Goal: Task Accomplishment & Management: Manage account settings

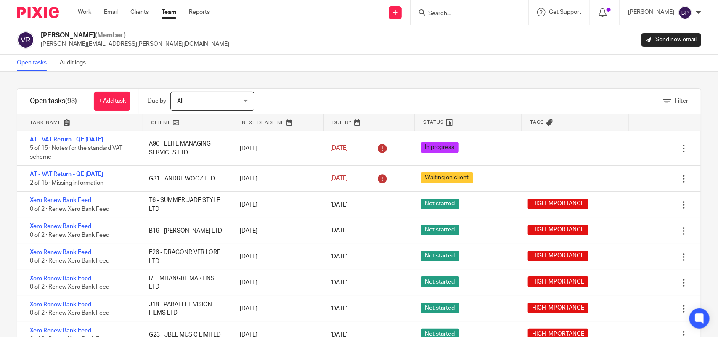
click at [175, 12] on link "Team" at bounding box center [169, 12] width 15 height 8
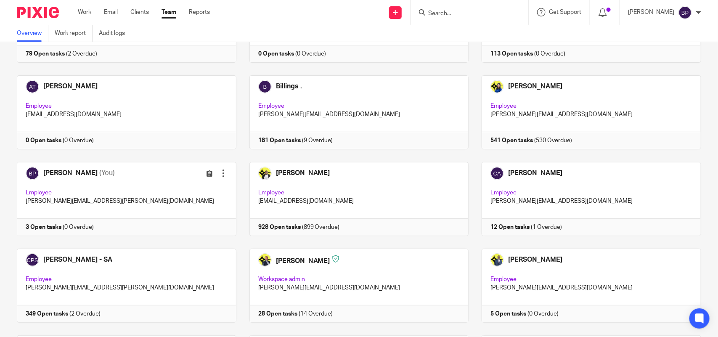
scroll to position [105, 0]
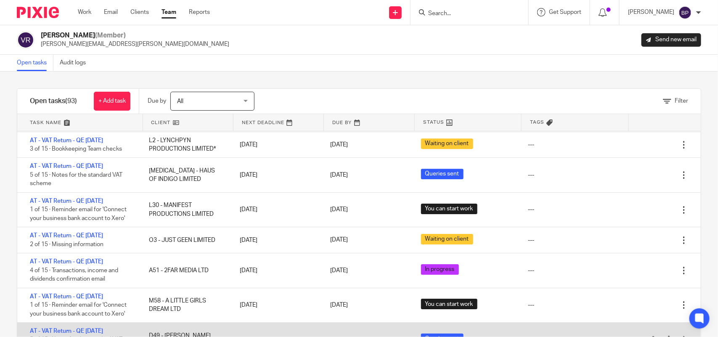
scroll to position [1105, 0]
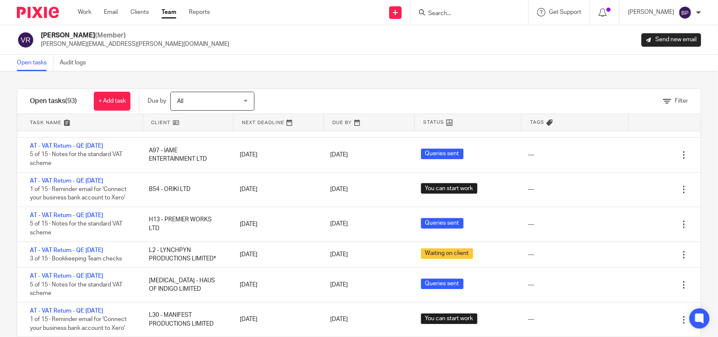
click at [259, 69] on div "Open tasks Audit logs" at bounding box center [359, 63] width 718 height 17
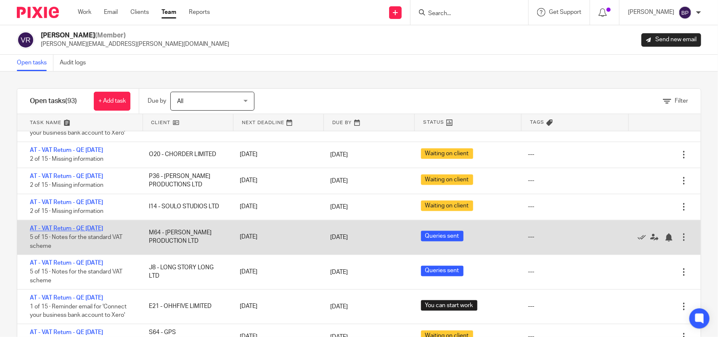
click at [103, 232] on link "AT - VAT Return - QE 30-09-2025" at bounding box center [66, 229] width 73 height 6
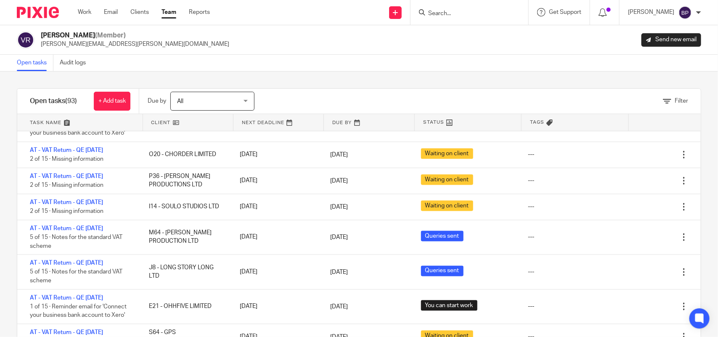
click at [30, 60] on link "Open tasks" at bounding box center [35, 63] width 37 height 16
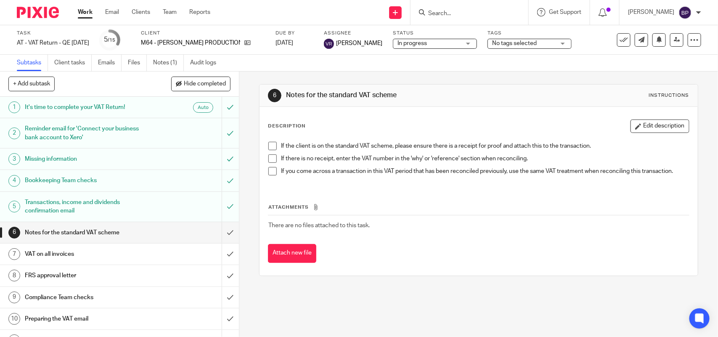
click at [398, 45] on span "In progress" at bounding box center [412, 43] width 29 height 6
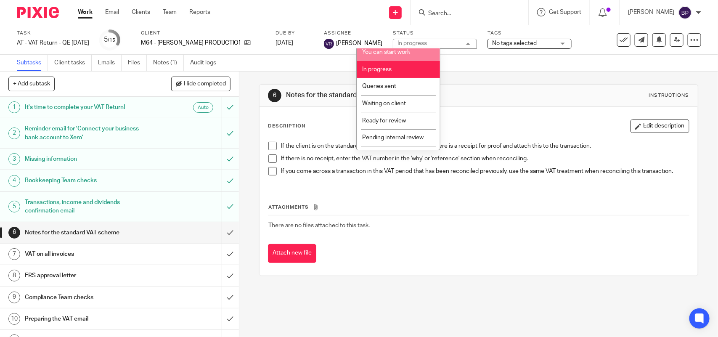
scroll to position [34, 0]
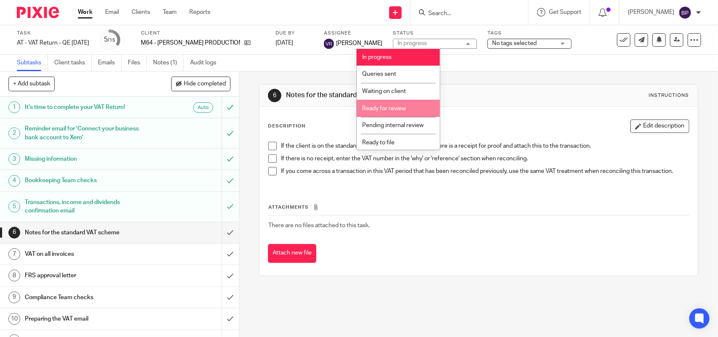
click at [390, 106] on span "Ready for review" at bounding box center [384, 109] width 44 height 6
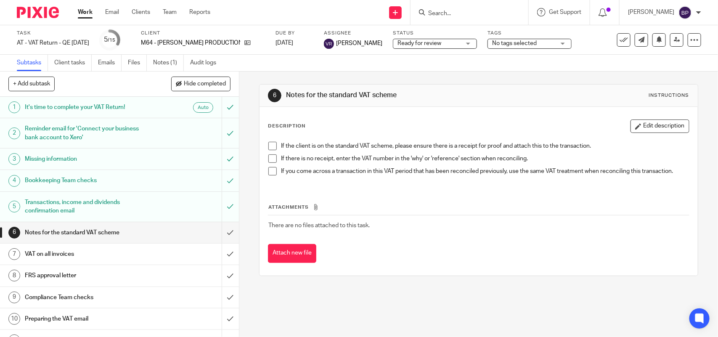
click at [274, 147] on span at bounding box center [273, 146] width 8 height 8
click at [264, 160] on div "If the client is on the standard VAT scheme, please ensure there is a receipt f…" at bounding box center [478, 162] width 429 height 48
drag, startPoint x: 266, startPoint y: 160, endPoint x: 270, endPoint y: 171, distance: 11.4
click at [269, 161] on span at bounding box center [273, 158] width 8 height 8
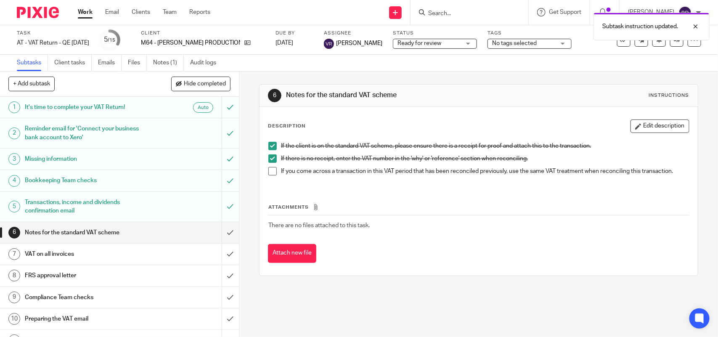
click at [270, 173] on span at bounding box center [273, 171] width 8 height 8
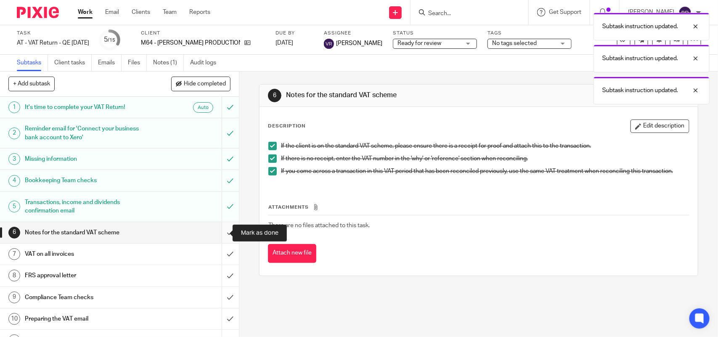
click at [217, 231] on input "submit" at bounding box center [119, 232] width 239 height 21
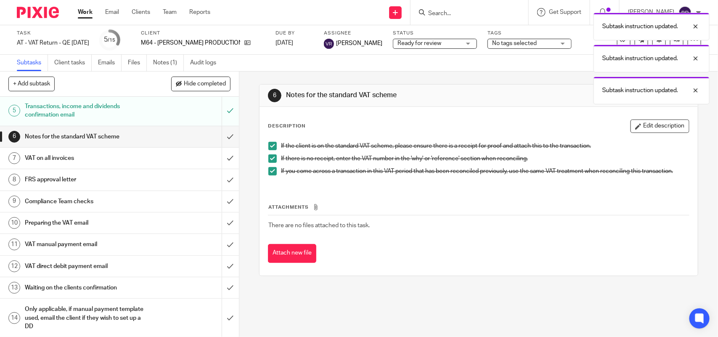
scroll to position [105, 0]
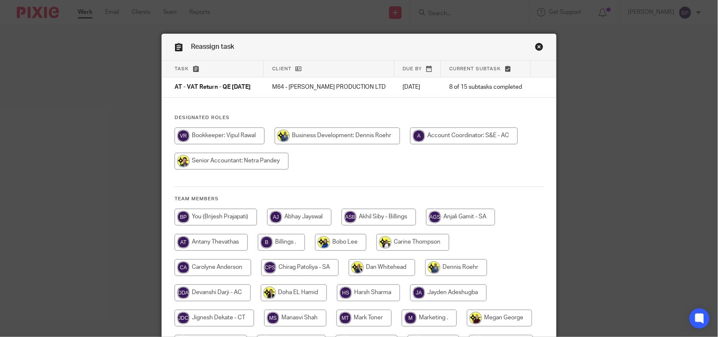
scroll to position [144, 0]
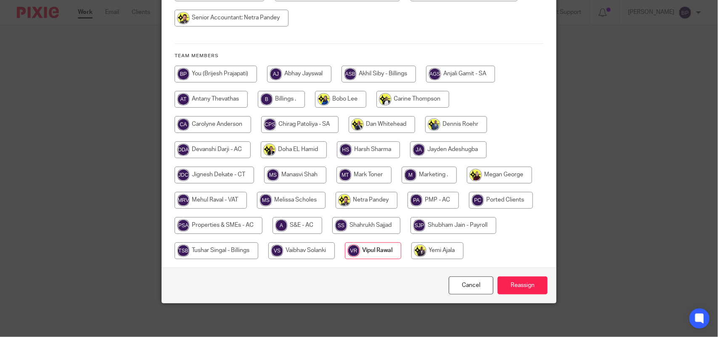
click at [195, 198] on input "radio" at bounding box center [211, 200] width 72 height 17
radio input "true"
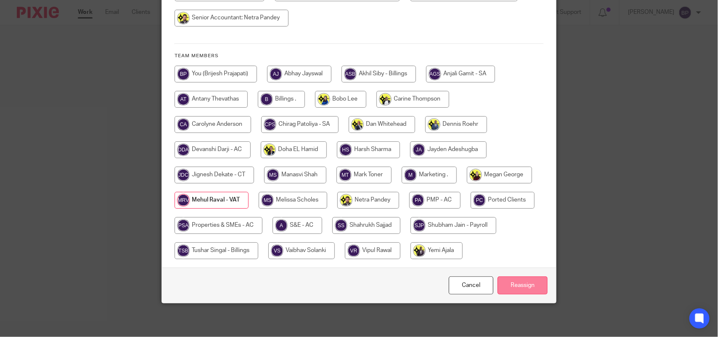
click at [535, 278] on input "Reassign" at bounding box center [523, 286] width 50 height 18
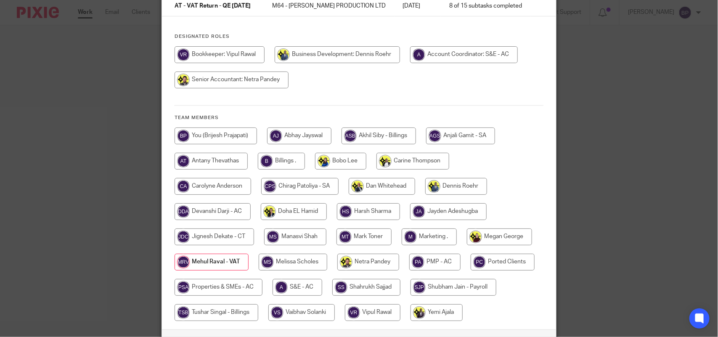
scroll to position [0, 0]
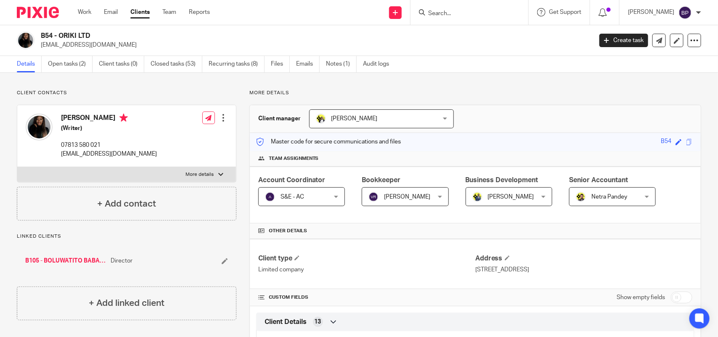
click at [468, 15] on input "Search" at bounding box center [466, 14] width 76 height 8
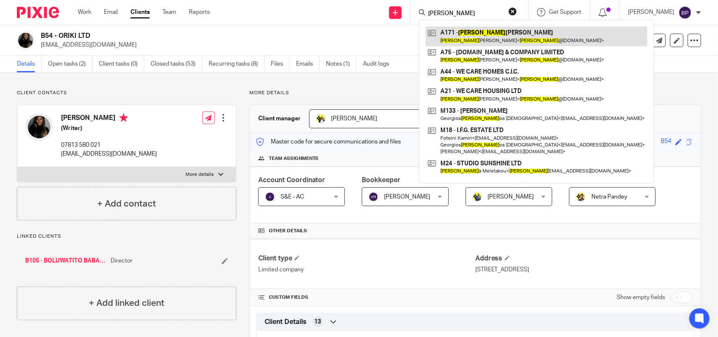
type input "[PERSON_NAME]"
click at [501, 43] on link at bounding box center [537, 36] width 222 height 19
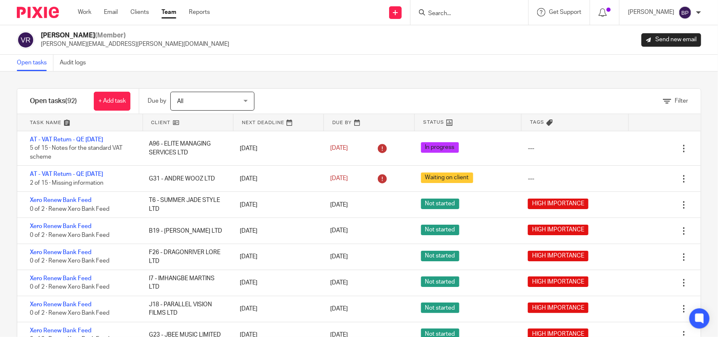
click at [313, 82] on div "Filter tasks Only show tasks matching all of these conditions 1 Client name Is …" at bounding box center [359, 205] width 718 height 266
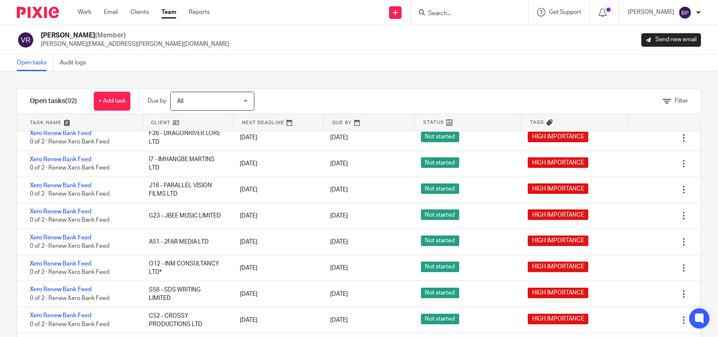
scroll to position [158, 0]
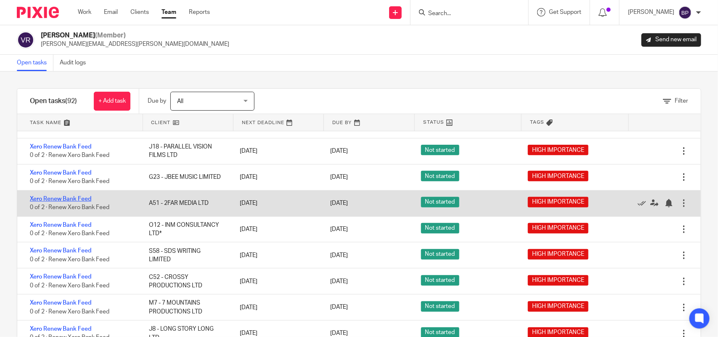
click at [78, 198] on link "Xero Renew Bank Feed" at bounding box center [60, 199] width 61 height 6
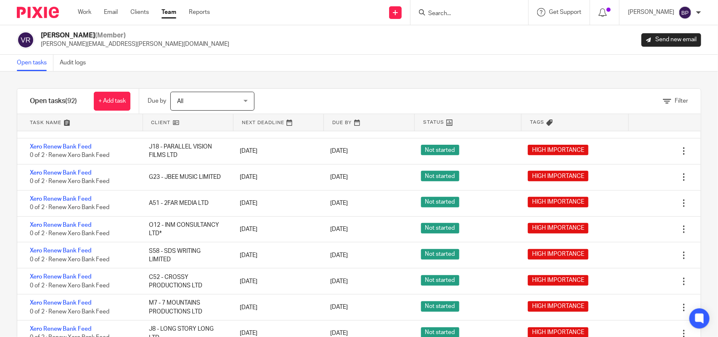
click at [39, 59] on link "Open tasks" at bounding box center [35, 63] width 37 height 16
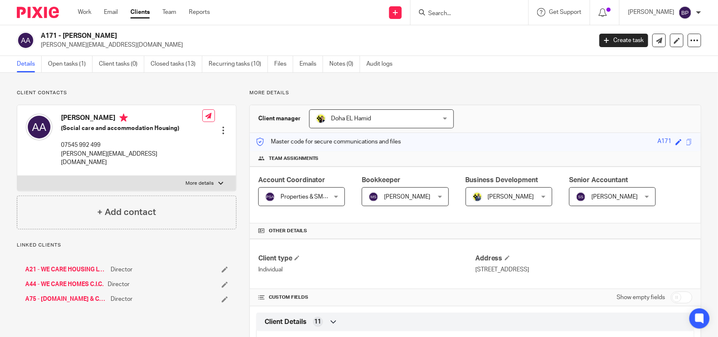
click at [144, 16] on link "Clients" at bounding box center [139, 12] width 19 height 8
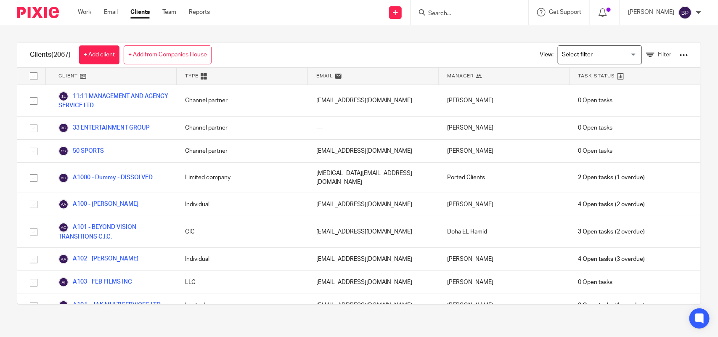
click at [478, 17] on form at bounding box center [473, 12] width 90 height 11
click at [475, 15] on input "Search" at bounding box center [466, 14] width 76 height 8
paste input "L HAZELL LTD"
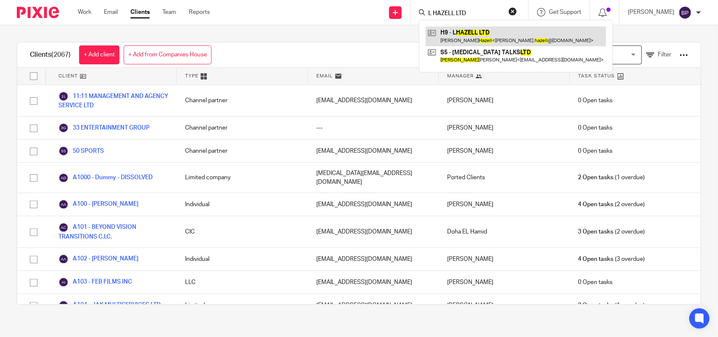
type input "L HAZELL LTD"
click at [474, 30] on link at bounding box center [516, 36] width 181 height 19
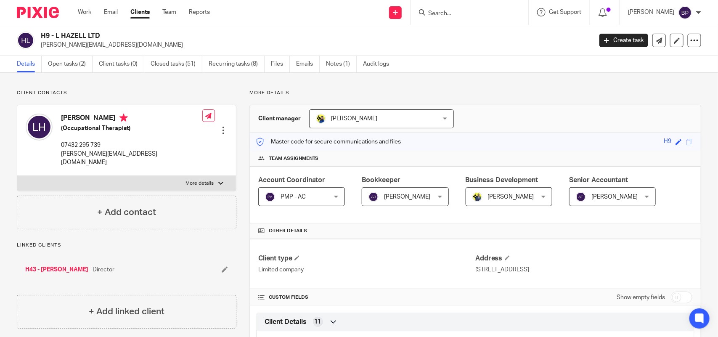
click at [465, 10] on input "Search" at bounding box center [466, 14] width 76 height 8
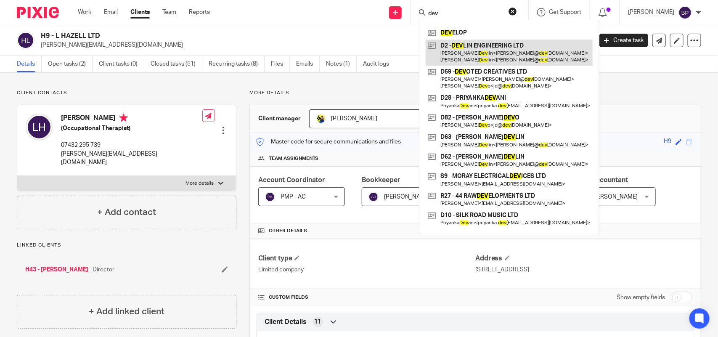
type input "dev"
click at [483, 52] on link at bounding box center [509, 53] width 167 height 26
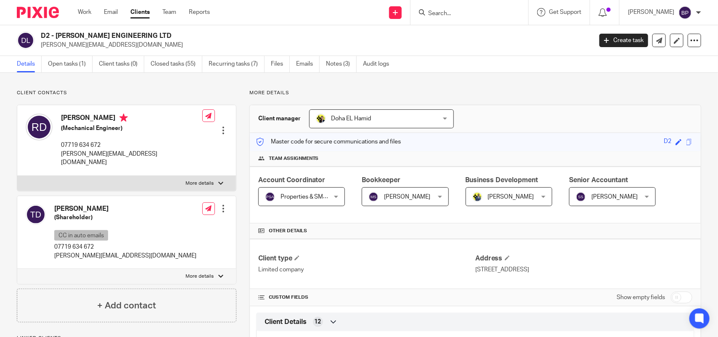
click at [459, 11] on input "Search" at bounding box center [466, 14] width 76 height 8
paste input "RICHARD PEARCE PERSONAL TRAINING FT"
click at [463, 31] on p "No results found." at bounding box center [492, 31] width 129 height 8
click at [460, 11] on input "RICHARD PEARCE PERSONAL TRAINING FT" at bounding box center [466, 14] width 76 height 8
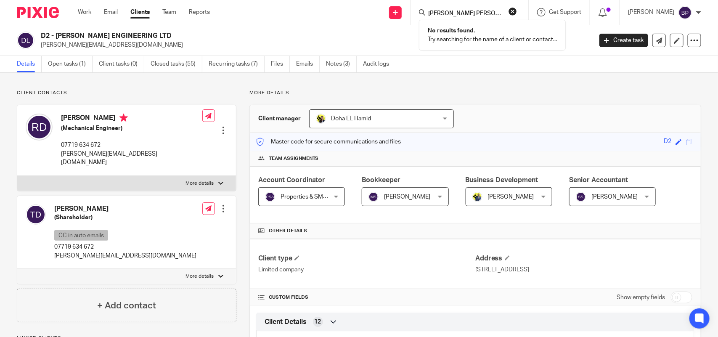
click at [460, 11] on input "RICHARD PEARCE PERSONAL TRAINING FT" at bounding box center [466, 14] width 76 height 8
paste input "A LITTLE GIRLS DREAM LTD"
type input "A LITTLE GIRLS DREAM LTD"
click at [494, 37] on link at bounding box center [497, 36] width 142 height 19
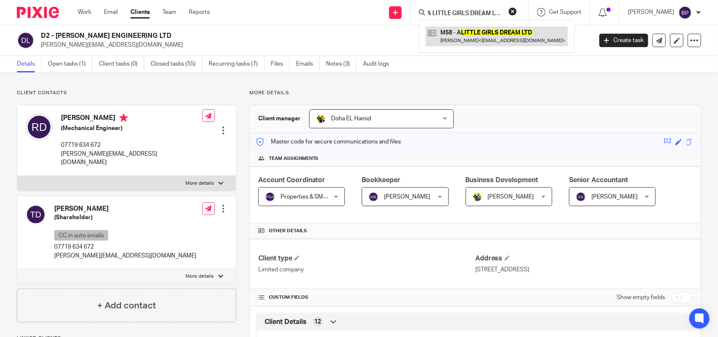
scroll to position [0, 0]
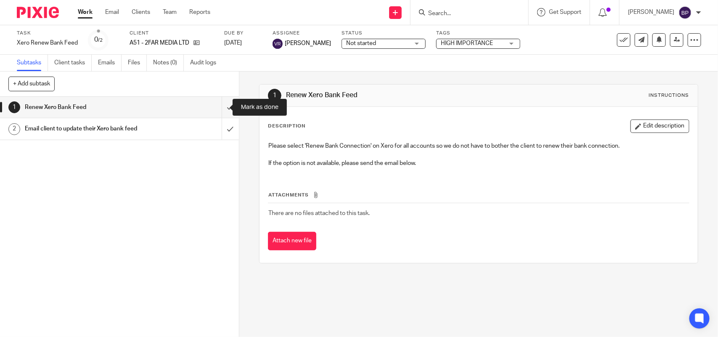
click at [219, 101] on input "submit" at bounding box center [119, 107] width 239 height 21
click at [217, 125] on input "submit" at bounding box center [119, 128] width 239 height 21
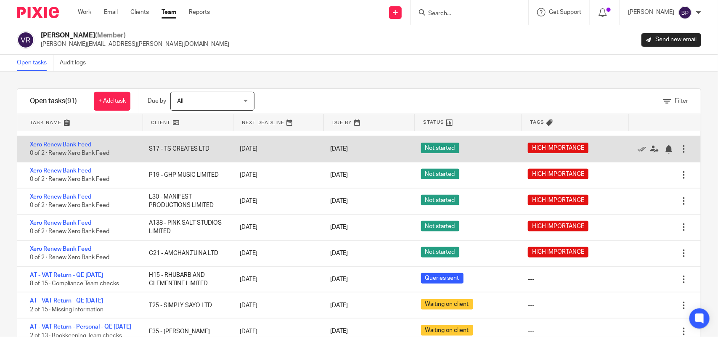
scroll to position [316, 0]
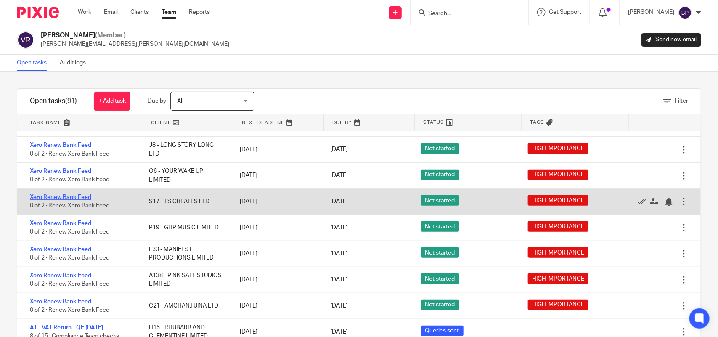
click at [90, 199] on link "Xero Renew Bank Feed" at bounding box center [60, 197] width 61 height 6
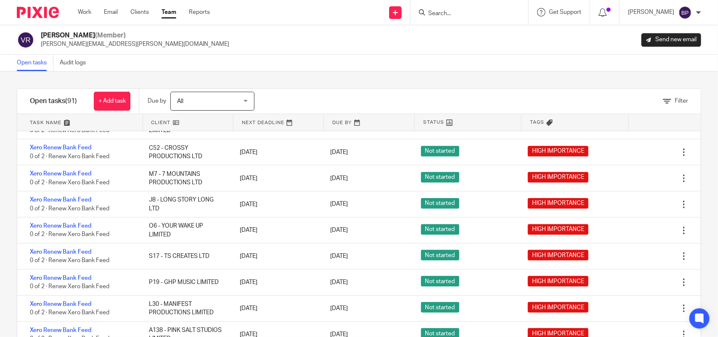
scroll to position [210, 0]
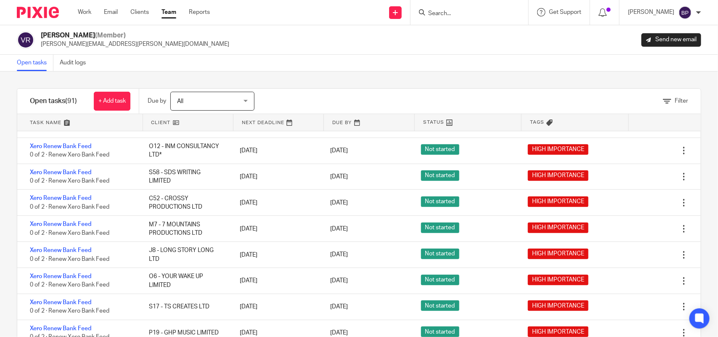
click at [34, 62] on link "Open tasks" at bounding box center [35, 63] width 37 height 16
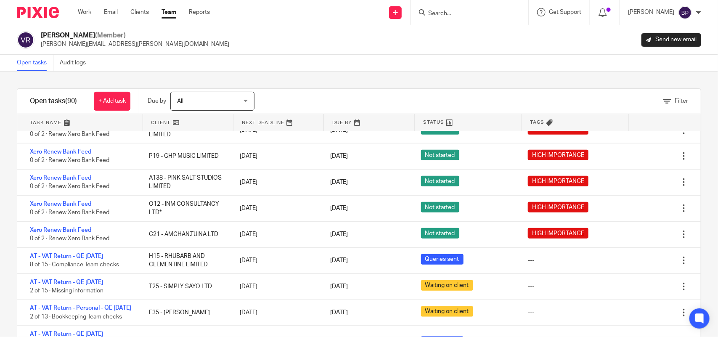
scroll to position [368, 0]
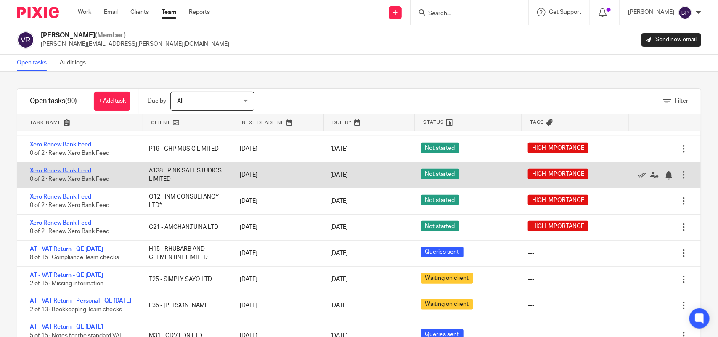
click at [88, 169] on link "Xero Renew Bank Feed" at bounding box center [60, 171] width 61 height 6
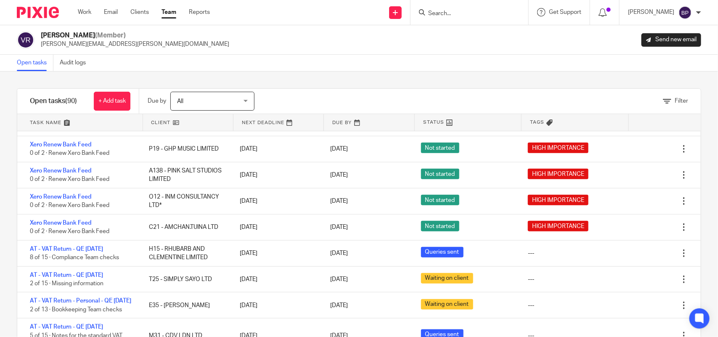
click at [27, 62] on link "Open tasks" at bounding box center [35, 63] width 37 height 16
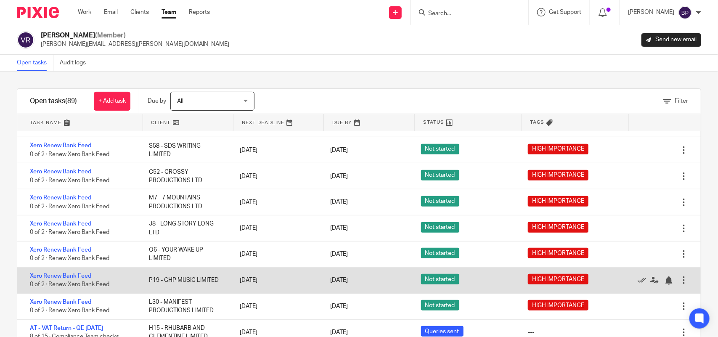
scroll to position [210, 0]
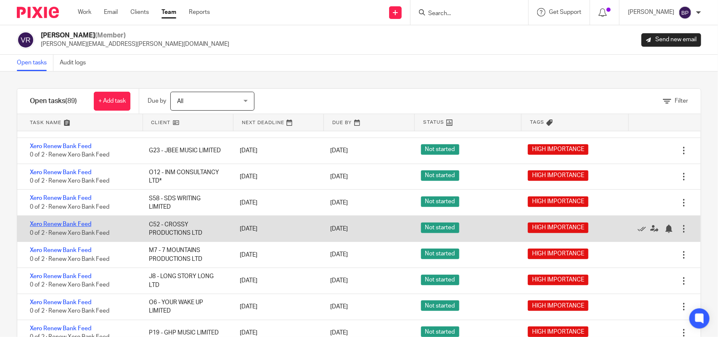
click at [87, 221] on link "Xero Renew Bank Feed" at bounding box center [60, 224] width 61 height 6
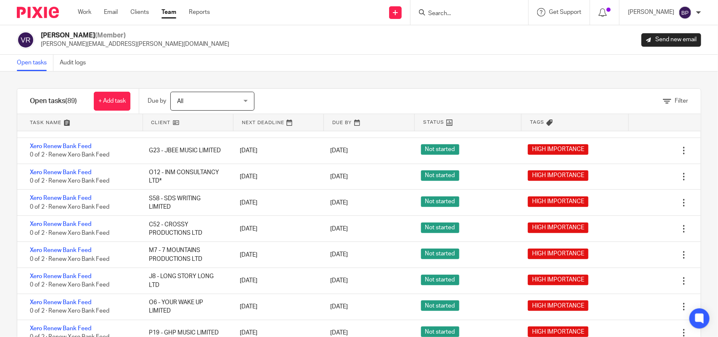
click at [32, 62] on link "Open tasks" at bounding box center [35, 63] width 37 height 16
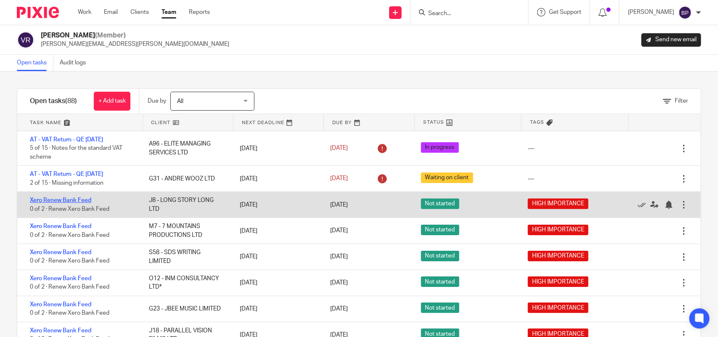
click at [87, 198] on link "Xero Renew Bank Feed" at bounding box center [60, 200] width 61 height 6
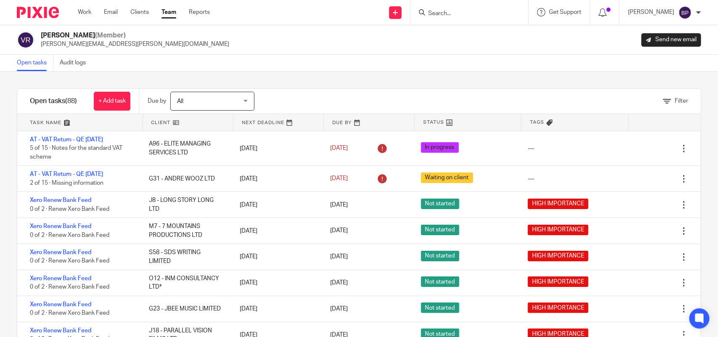
click at [54, 59] on ul "Open tasks Audit logs" at bounding box center [58, 63] width 82 height 16
click at [47, 61] on link "Open tasks" at bounding box center [35, 63] width 37 height 16
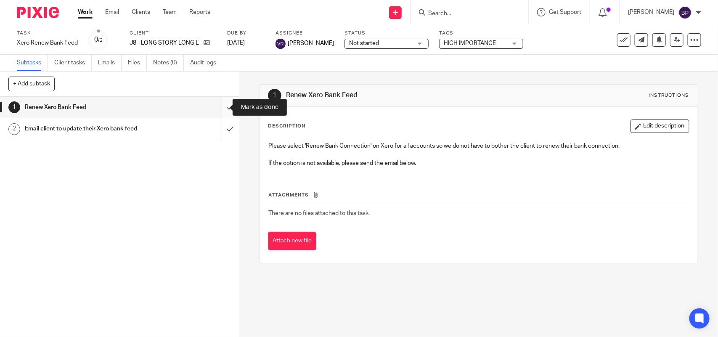
click at [218, 108] on input "submit" at bounding box center [119, 107] width 239 height 21
click at [220, 127] on input "submit" at bounding box center [119, 128] width 239 height 21
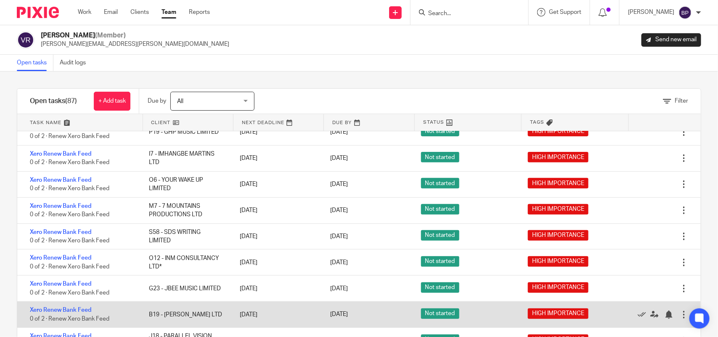
scroll to position [105, 0]
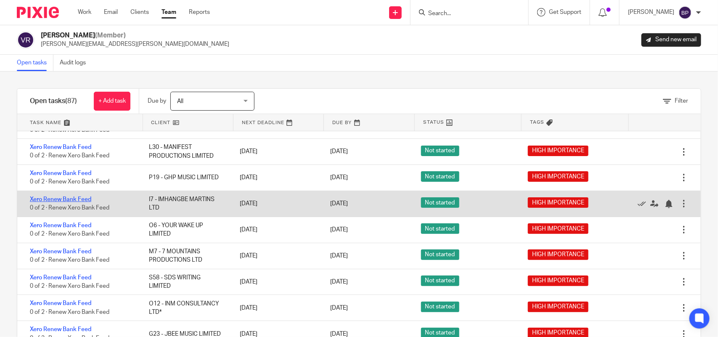
click at [88, 197] on link "Xero Renew Bank Feed" at bounding box center [60, 200] width 61 height 6
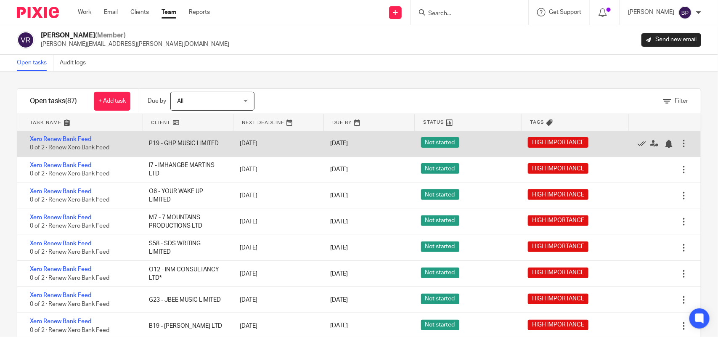
scroll to position [158, 0]
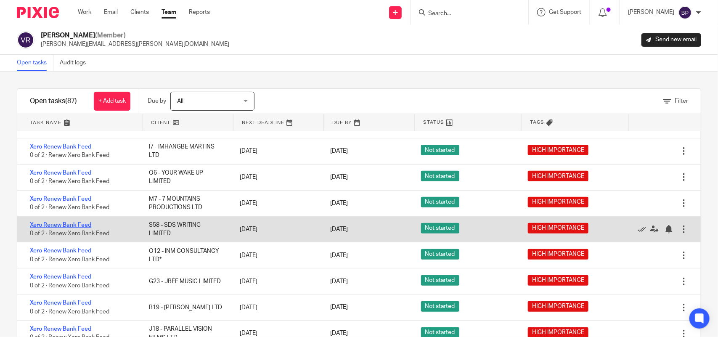
click at [80, 223] on link "Xero Renew Bank Feed" at bounding box center [60, 225] width 61 height 6
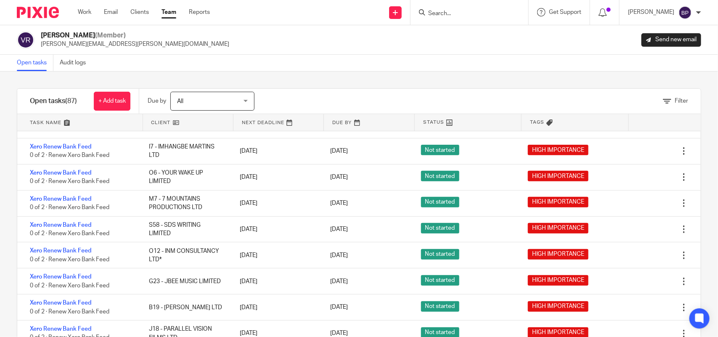
click at [30, 57] on link "Open tasks" at bounding box center [35, 63] width 37 height 16
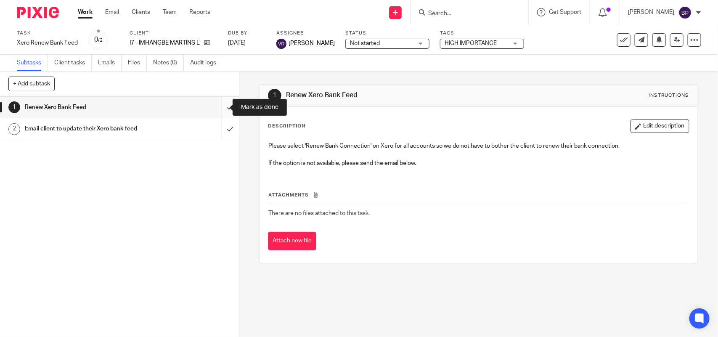
click at [218, 110] on input "submit" at bounding box center [119, 107] width 239 height 21
click at [218, 129] on input "submit" at bounding box center [119, 128] width 239 height 21
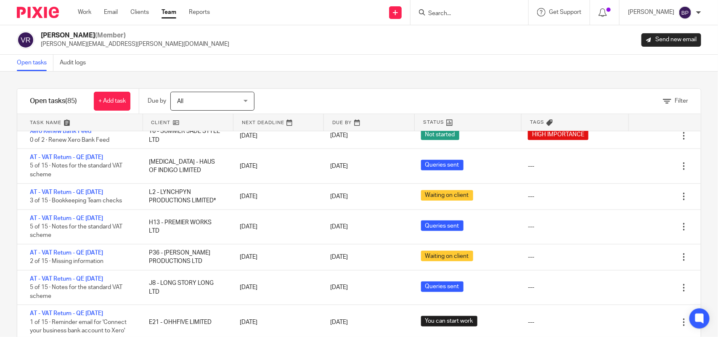
scroll to position [368, 0]
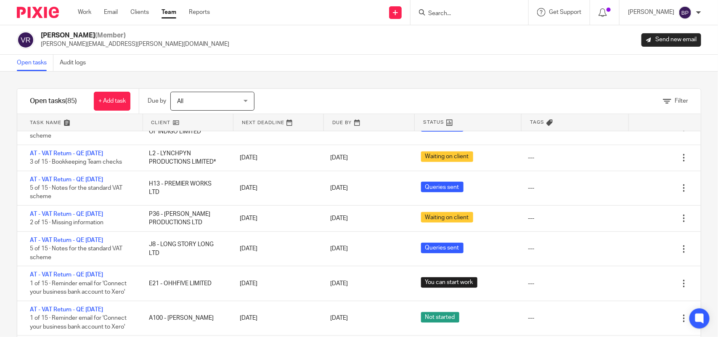
click at [230, 61] on div "Open tasks Audit logs" at bounding box center [359, 63] width 718 height 17
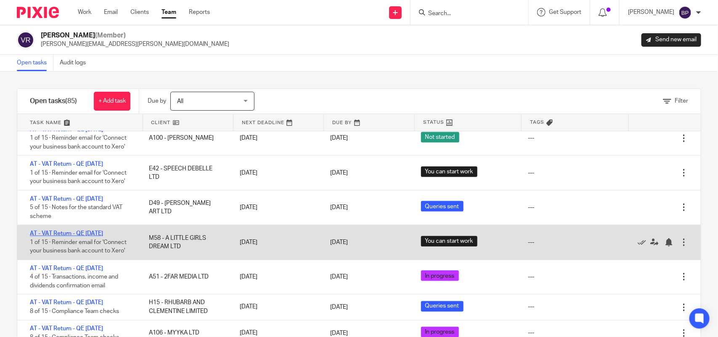
click at [103, 233] on link "AT - VAT Return - QE [DATE]" at bounding box center [66, 234] width 73 height 6
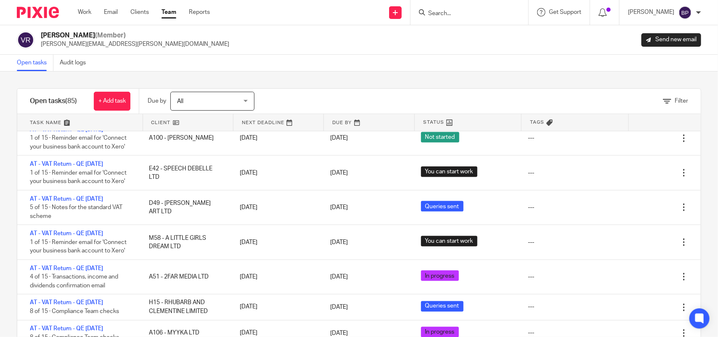
click at [35, 64] on link "Open tasks" at bounding box center [35, 63] width 37 height 16
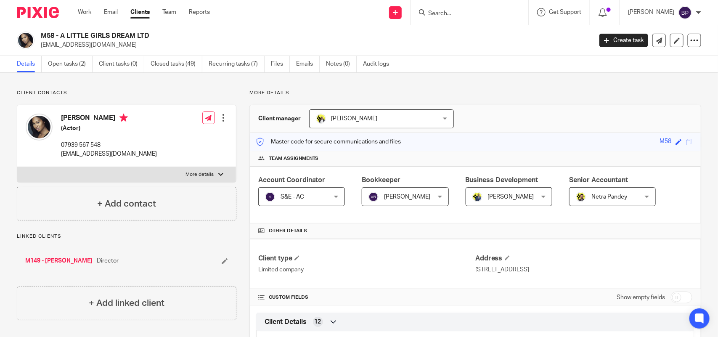
click at [465, 14] on input "Search" at bounding box center [466, 14] width 76 height 8
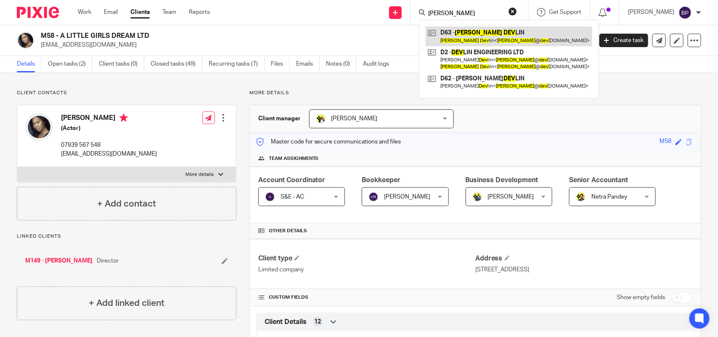
type input "[PERSON_NAME]"
click at [492, 39] on link at bounding box center [509, 36] width 167 height 19
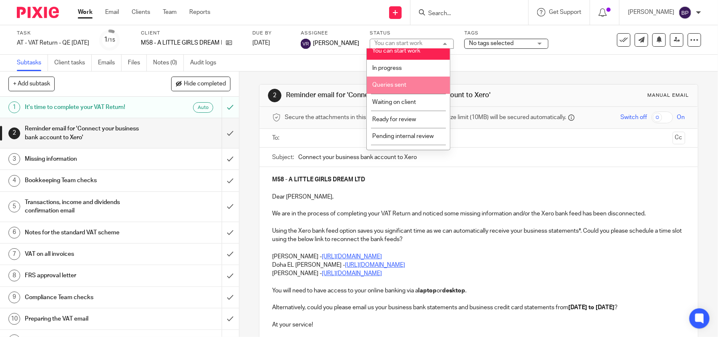
scroll to position [34, 0]
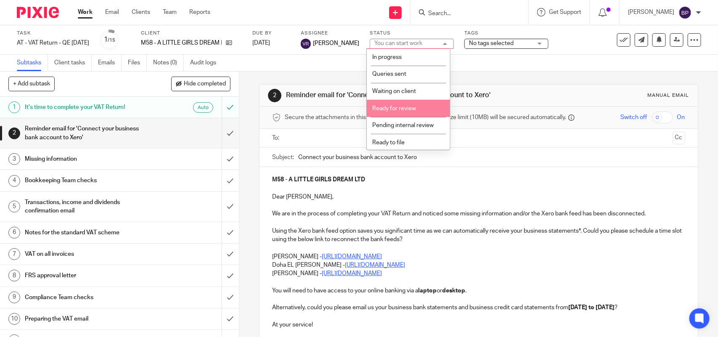
click at [390, 110] on li "Ready for review" at bounding box center [408, 108] width 83 height 17
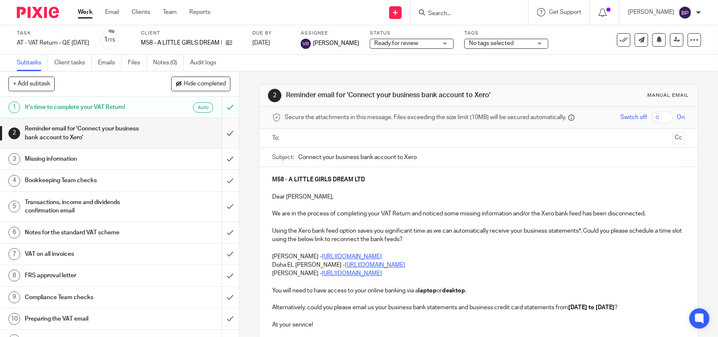
click at [213, 133] on input "submit" at bounding box center [119, 133] width 239 height 30
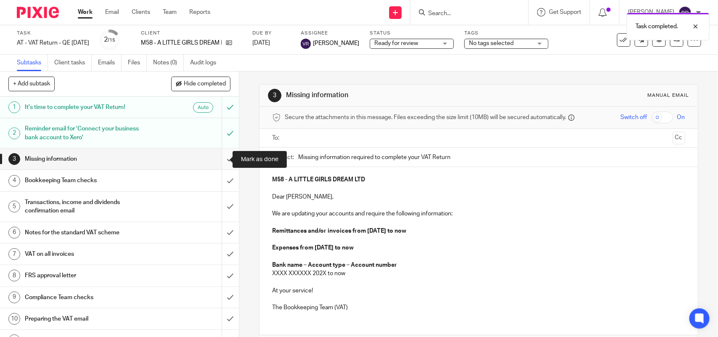
click at [222, 160] on input "submit" at bounding box center [119, 159] width 239 height 21
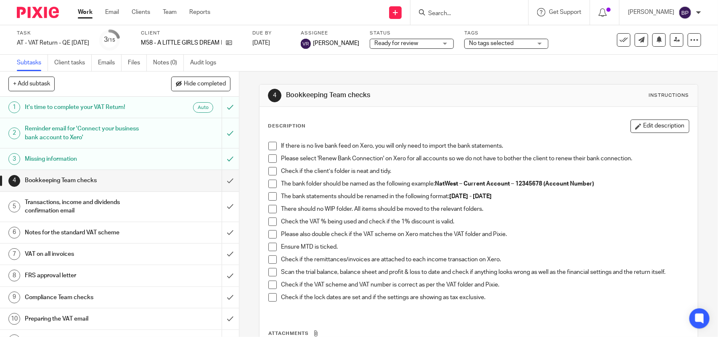
click at [271, 145] on span at bounding box center [273, 146] width 8 height 8
click at [273, 157] on span at bounding box center [273, 158] width 8 height 8
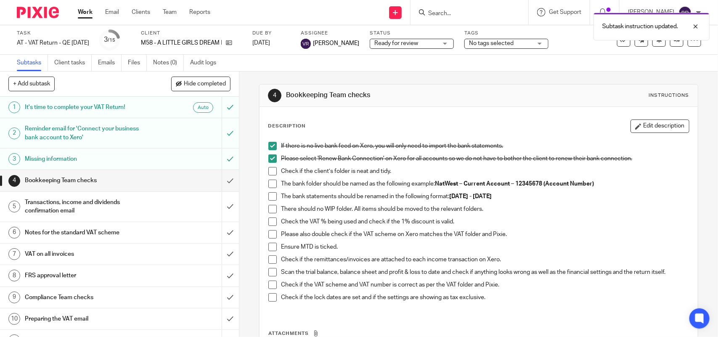
click at [271, 176] on li "Check if the client’s folder is neat and tidy." at bounding box center [479, 173] width 420 height 13
click at [270, 186] on span at bounding box center [273, 184] width 8 height 8
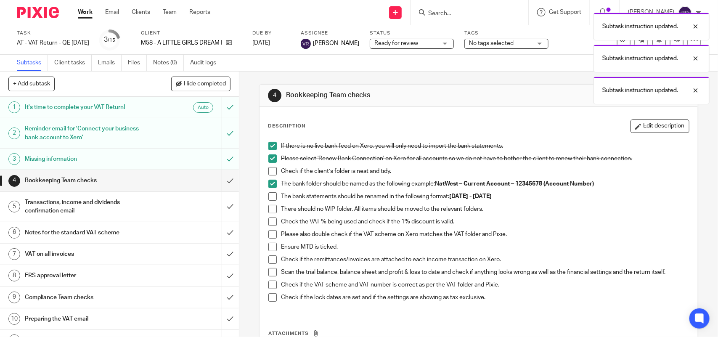
click at [269, 172] on span at bounding box center [273, 171] width 8 height 8
click at [272, 198] on span at bounding box center [273, 196] width 8 height 8
click at [269, 214] on li "There should no WIP folder. All items should be moved to the relevant folders." at bounding box center [479, 211] width 420 height 13
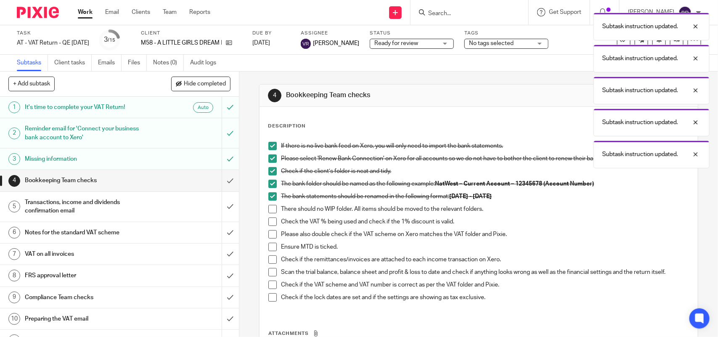
click at [271, 207] on span at bounding box center [273, 209] width 8 height 8
click at [272, 221] on span at bounding box center [273, 222] width 8 height 8
click at [269, 233] on span at bounding box center [273, 234] width 8 height 8
click at [271, 245] on span at bounding box center [273, 247] width 8 height 8
click at [271, 258] on span at bounding box center [273, 259] width 8 height 8
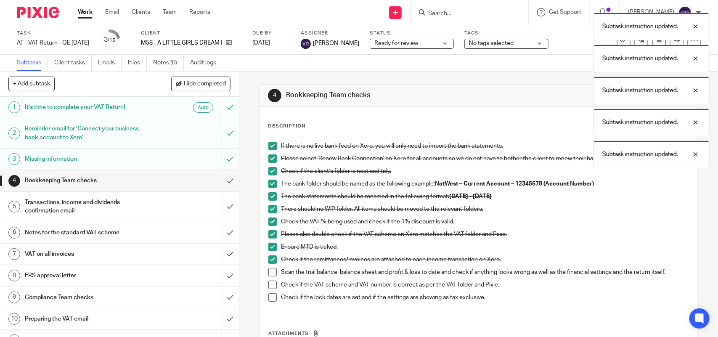
click at [271, 277] on span at bounding box center [273, 272] width 8 height 8
click at [269, 287] on span at bounding box center [273, 285] width 8 height 8
click at [269, 296] on span at bounding box center [273, 297] width 8 height 8
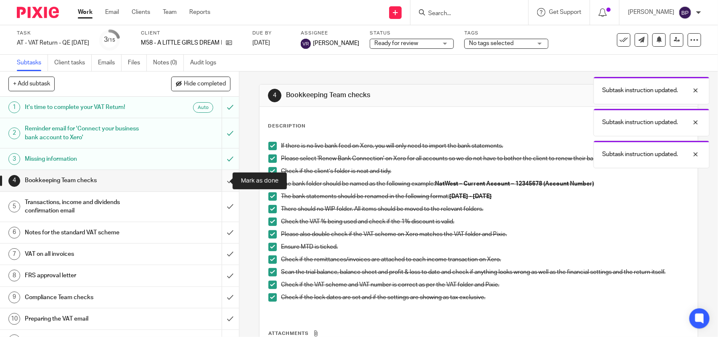
click at [213, 179] on input "submit" at bounding box center [119, 180] width 239 height 21
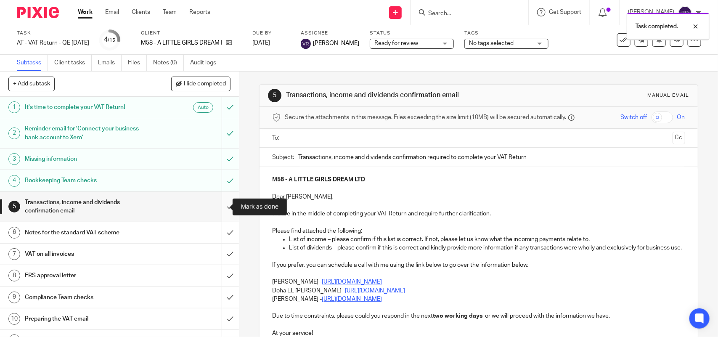
click at [216, 207] on input "submit" at bounding box center [119, 207] width 239 height 30
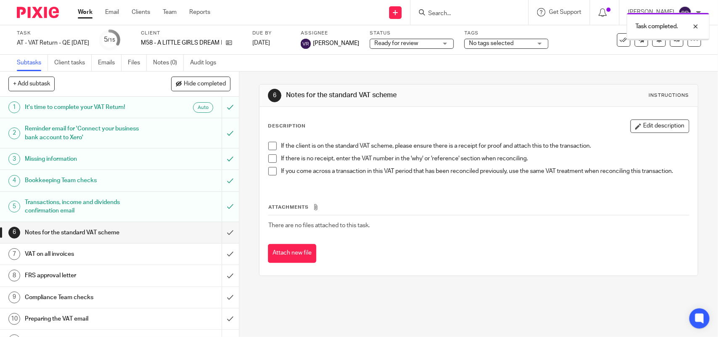
scroll to position [53, 0]
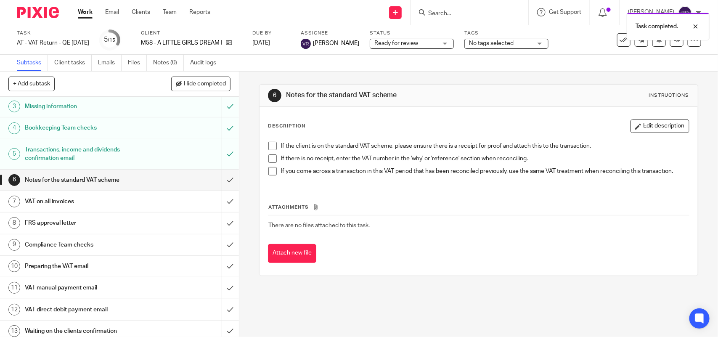
click at [272, 144] on span at bounding box center [273, 146] width 8 height 8
click at [271, 157] on span at bounding box center [273, 158] width 8 height 8
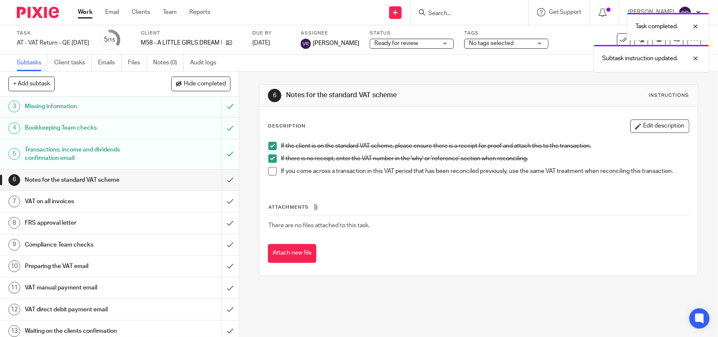
click at [271, 174] on span at bounding box center [273, 171] width 8 height 8
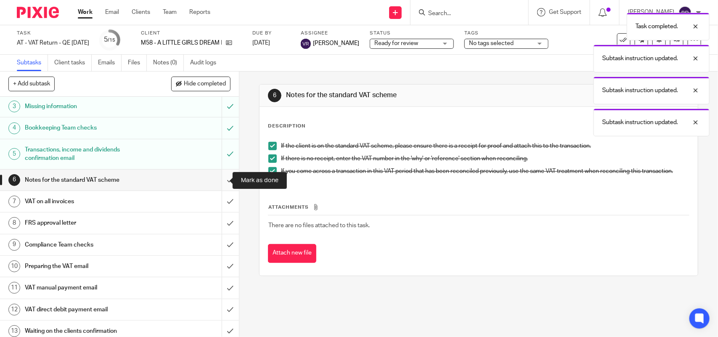
click at [223, 177] on input "submit" at bounding box center [119, 180] width 239 height 21
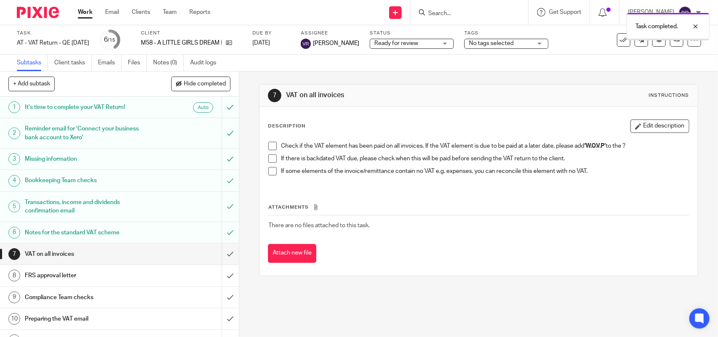
scroll to position [53, 0]
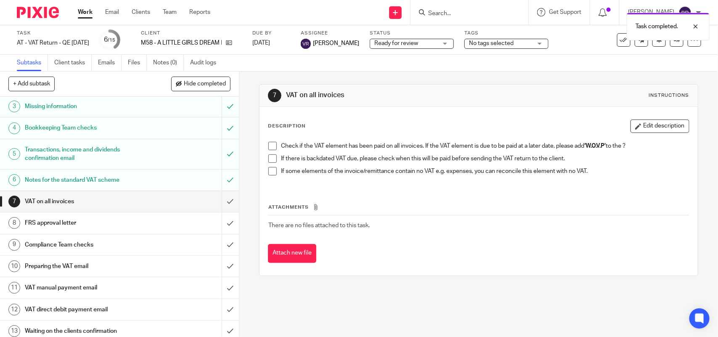
click at [271, 146] on span at bounding box center [273, 146] width 8 height 8
click at [273, 158] on span at bounding box center [273, 158] width 8 height 8
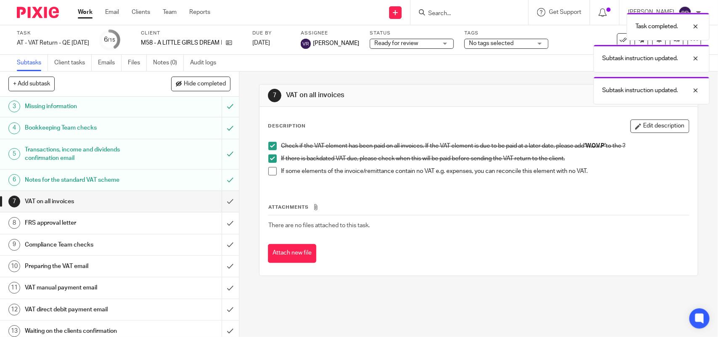
click at [269, 176] on li "If some elements of the invoice/remittance contain no VAT e.g. expenses, you ca…" at bounding box center [479, 173] width 420 height 13
click at [270, 172] on span at bounding box center [273, 171] width 8 height 8
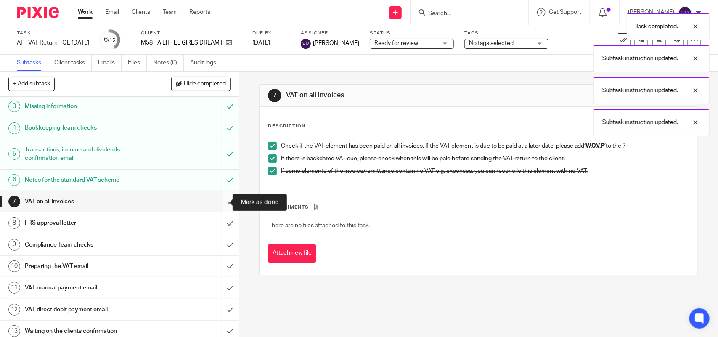
click at [221, 201] on input "submit" at bounding box center [119, 201] width 239 height 21
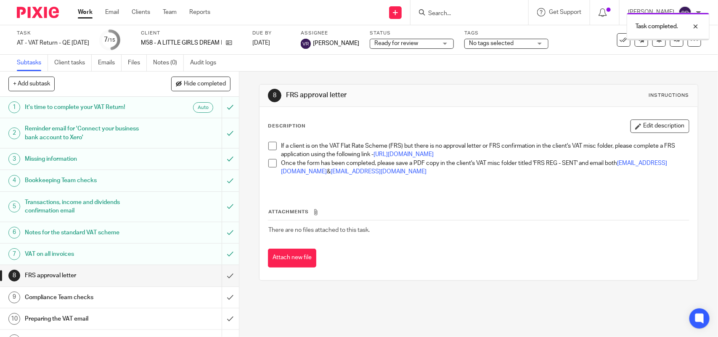
scroll to position [120, 0]
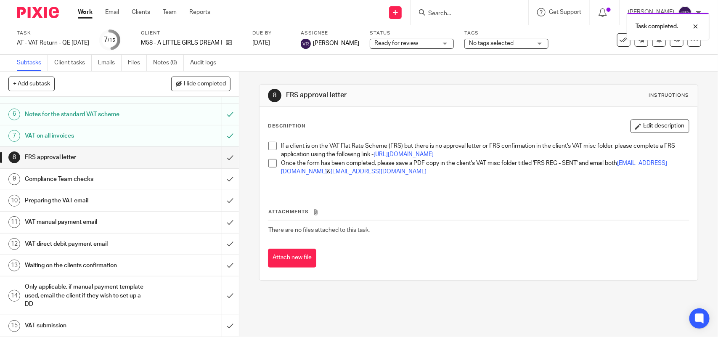
click at [269, 145] on span at bounding box center [273, 146] width 8 height 8
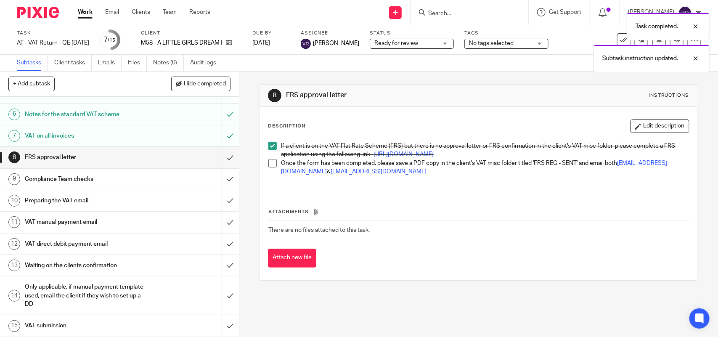
click at [269, 168] on span at bounding box center [273, 163] width 8 height 8
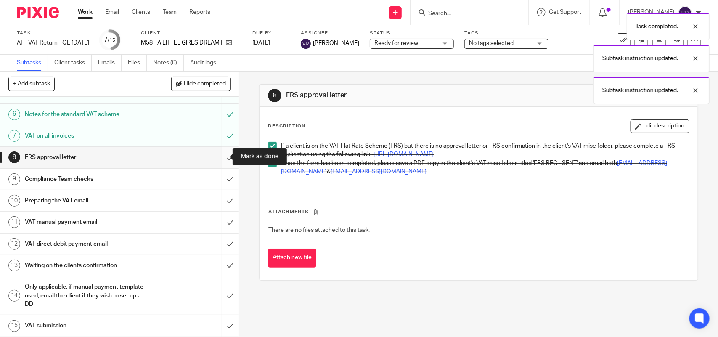
click at [217, 158] on input "submit" at bounding box center [119, 157] width 239 height 21
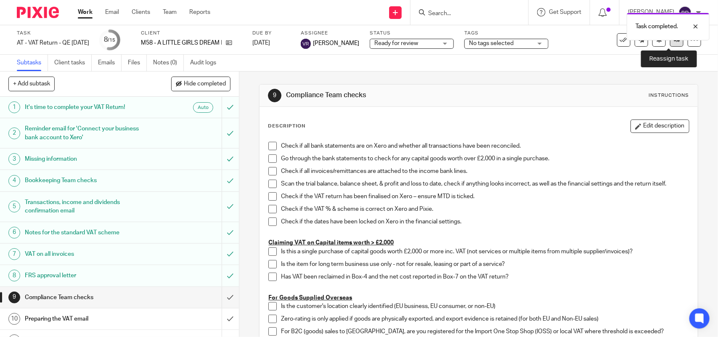
click at [670, 45] on link at bounding box center [676, 39] width 13 height 13
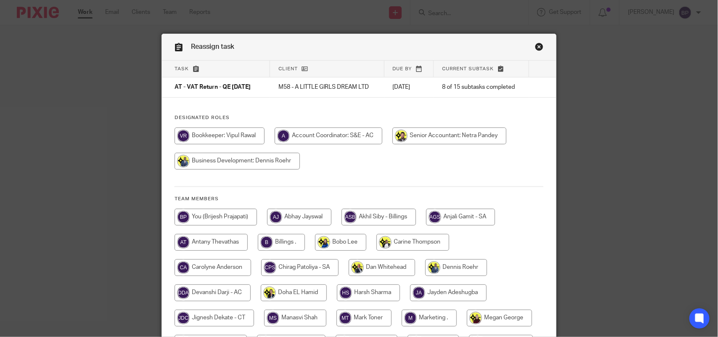
scroll to position [144, 0]
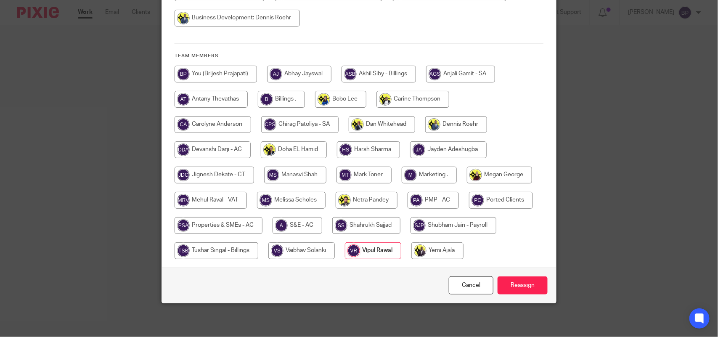
click at [235, 198] on input "radio" at bounding box center [211, 200] width 72 height 17
radio input "true"
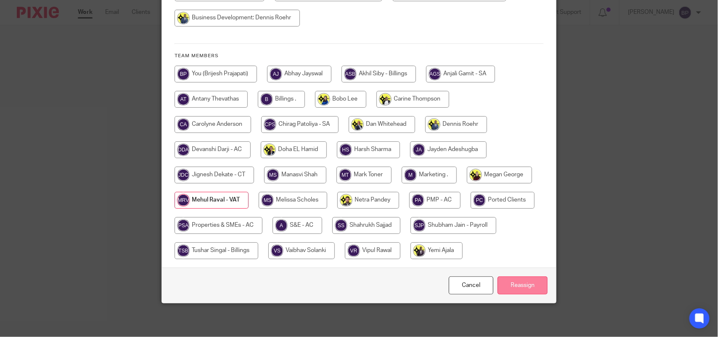
click at [516, 288] on input "Reassign" at bounding box center [523, 286] width 50 height 18
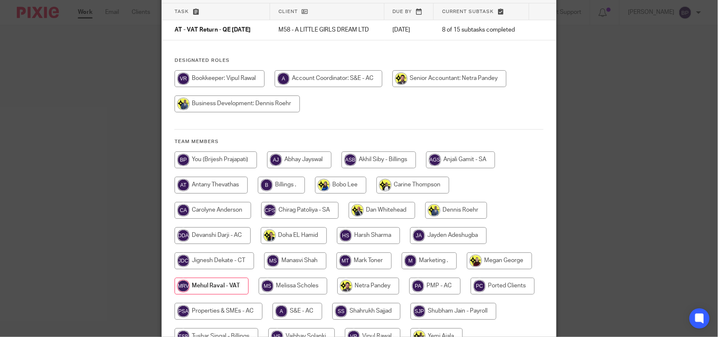
scroll to position [0, 0]
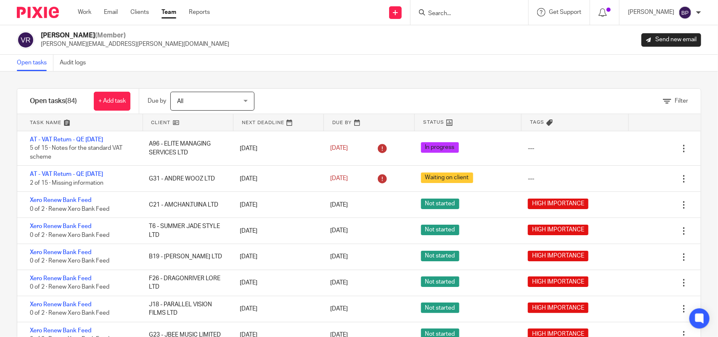
click at [169, 13] on link "Team" at bounding box center [169, 12] width 15 height 8
click at [297, 52] on div "Vipul Rawal (Member) vipul.rawal@confiancebizsol.com Send new email" at bounding box center [359, 39] width 718 height 29
click at [342, 78] on div "Filter tasks Only show tasks matching all of these conditions 1 Client name Is …" at bounding box center [359, 205] width 718 height 266
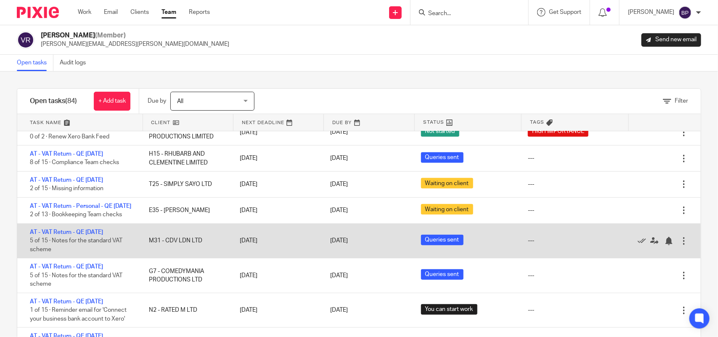
scroll to position [316, 0]
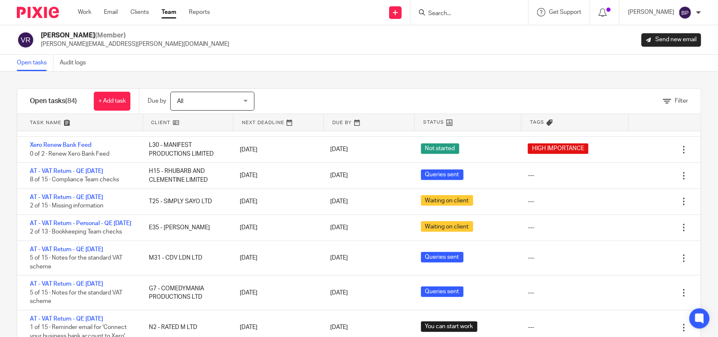
click at [387, 72] on div "Filter tasks Only show tasks matching all of these conditions 1 Client name Is …" at bounding box center [359, 205] width 718 height 266
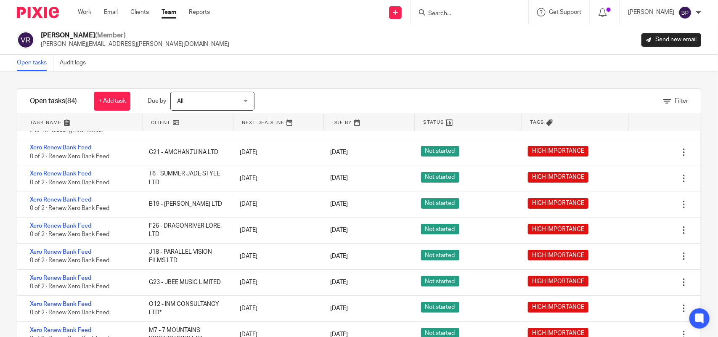
scroll to position [0, 0]
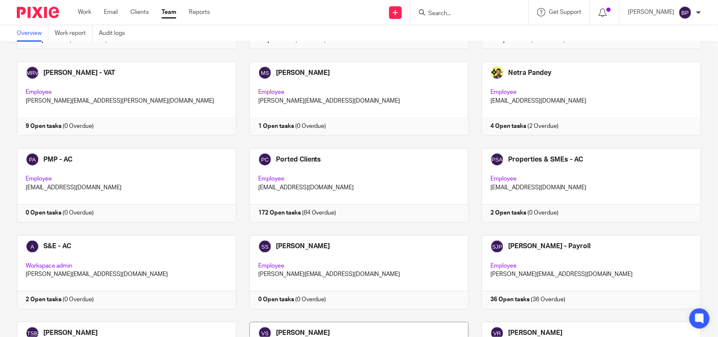
scroll to position [604, 0]
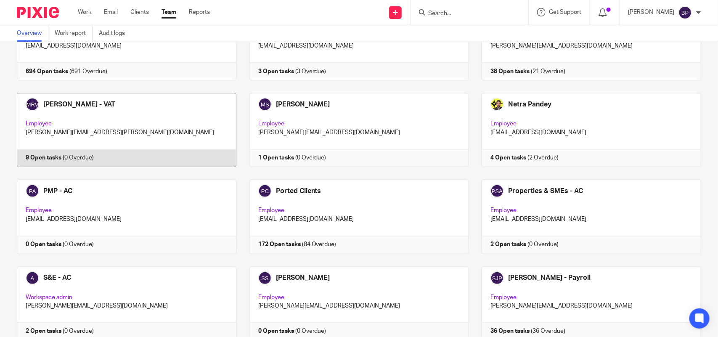
click at [184, 140] on link at bounding box center [120, 130] width 233 height 74
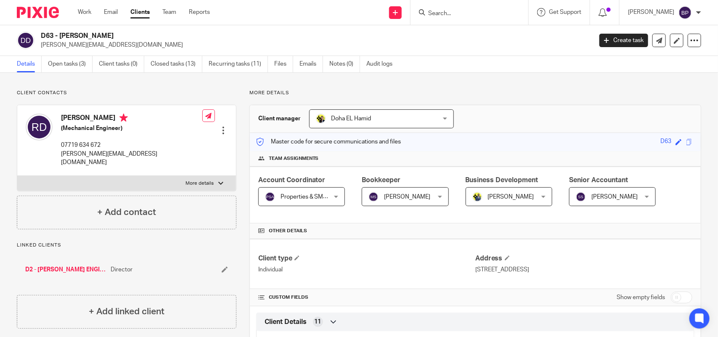
drag, startPoint x: 61, startPoint y: 33, endPoint x: 128, endPoint y: 32, distance: 66.1
click at [128, 32] on h2 "D63 - [PERSON_NAME]" at bounding box center [259, 36] width 437 height 9
copy h2 "[PERSON_NAME]"
click at [449, 11] on input "Search" at bounding box center [466, 14] width 76 height 8
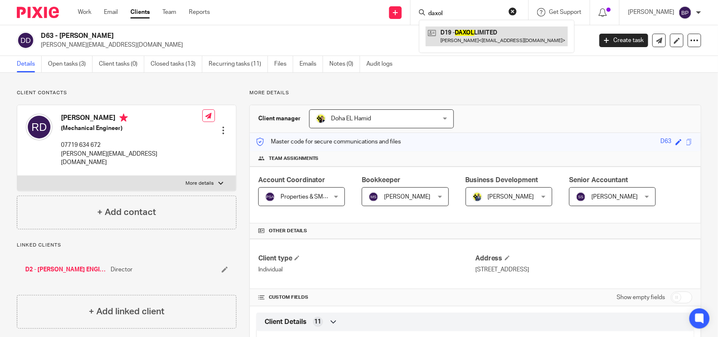
type input "daxol"
click at [462, 27] on link at bounding box center [497, 36] width 142 height 19
